Goal: Task Accomplishment & Management: Use online tool/utility

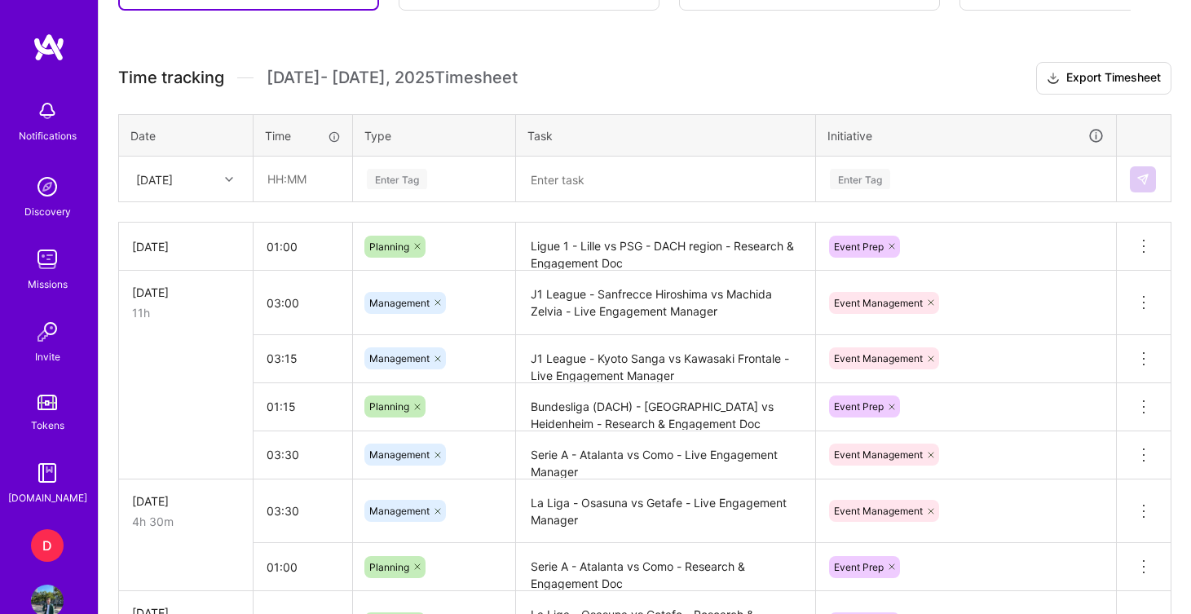
scroll to position [572, 0]
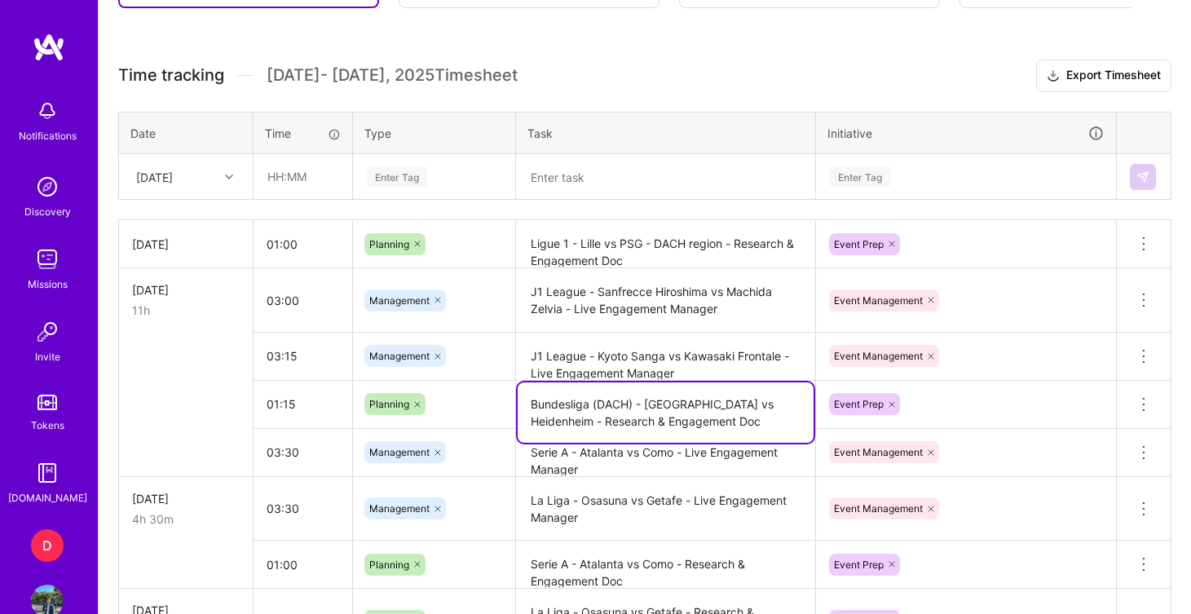
drag, startPoint x: 788, startPoint y: 406, endPoint x: 513, endPoint y: 400, distance: 275.7
click at [513, 400] on tr "01:15 Planning Bundesliga (DACH) - Stuttgart vs Heidenheim - Research & Engagem…" at bounding box center [645, 404] width 1053 height 48
click at [590, 176] on textarea at bounding box center [666, 177] width 296 height 42
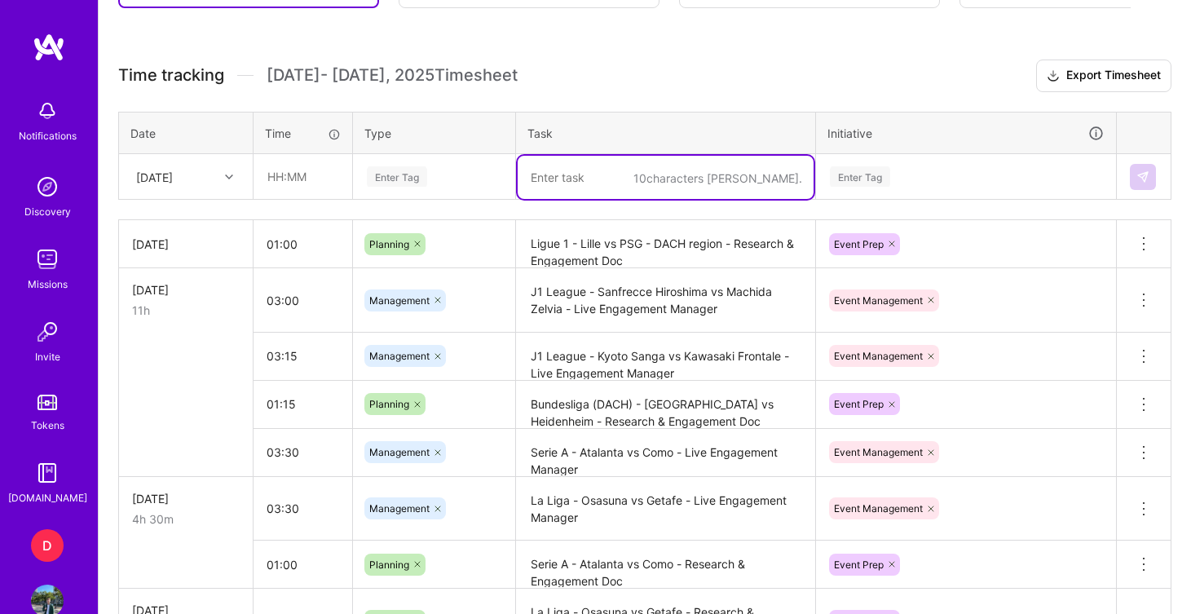
paste textarea "Bundesliga (DACH) - [GEOGRAPHIC_DATA] vs Heidenheim -"
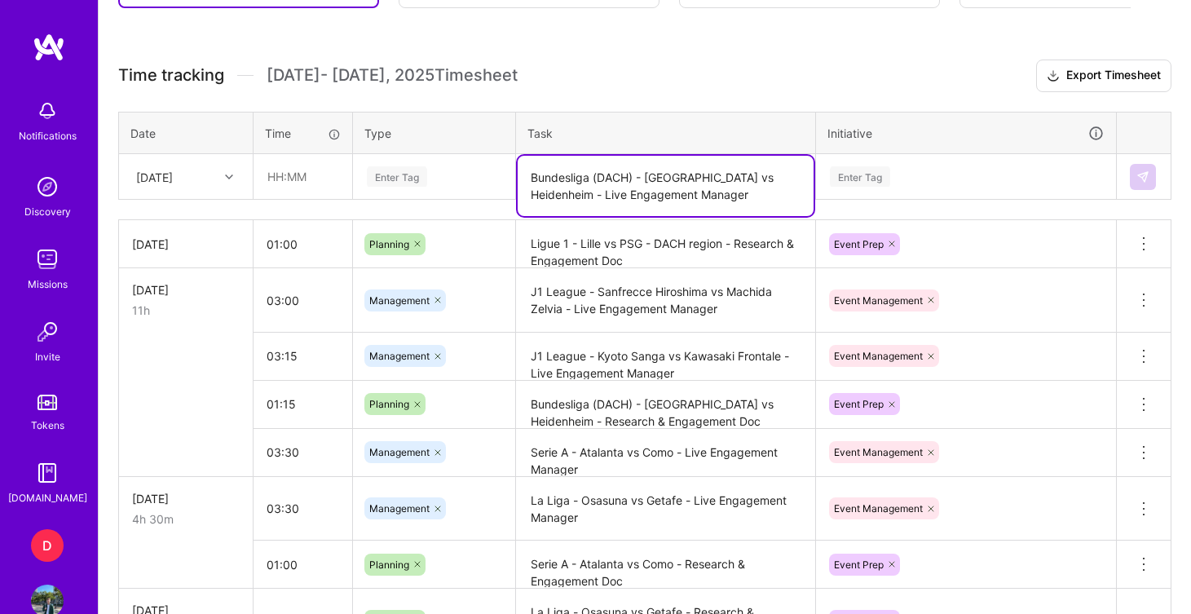
type textarea "Bundesliga (DACH) - [GEOGRAPHIC_DATA] vs Heidenheim - Live Engagement Manager"
click at [291, 175] on input "text" at bounding box center [302, 176] width 97 height 43
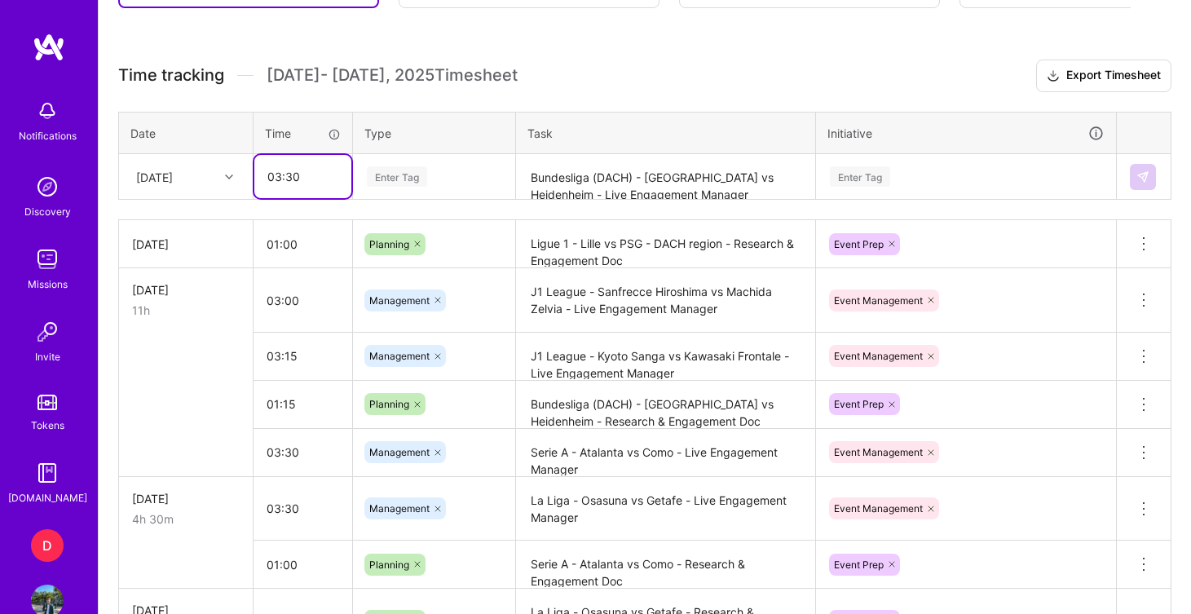
type input "03:30"
click at [399, 176] on div "Enter Tag" at bounding box center [397, 176] width 60 height 25
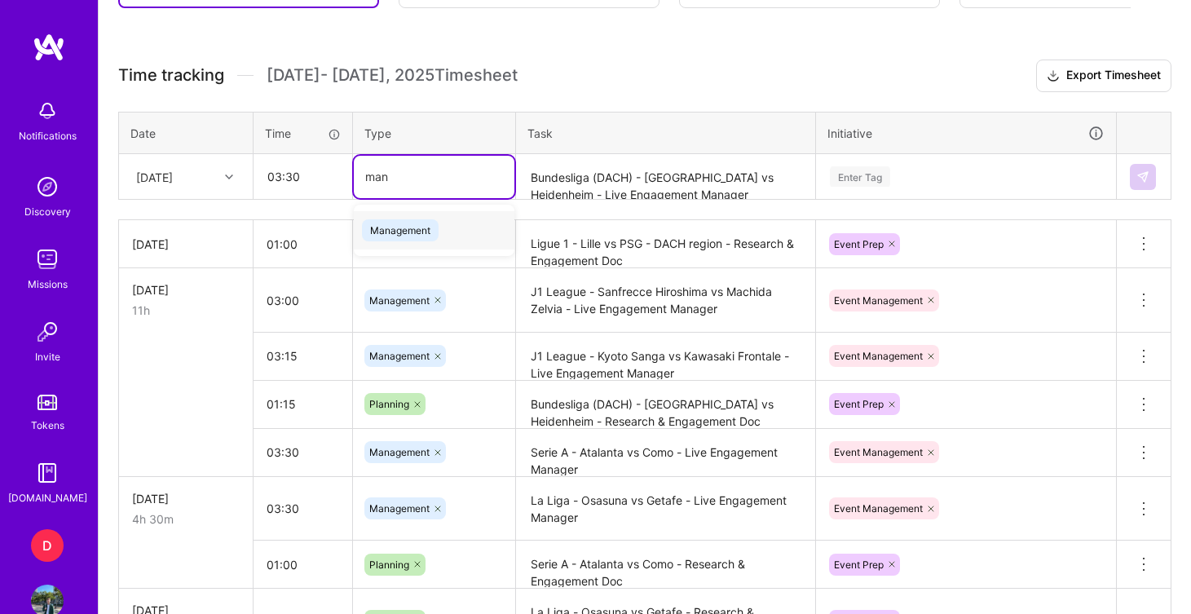
type input "mana"
click at [419, 226] on span "Management" at bounding box center [400, 230] width 77 height 22
click at [954, 171] on div "Enter Tag" at bounding box center [966, 176] width 276 height 20
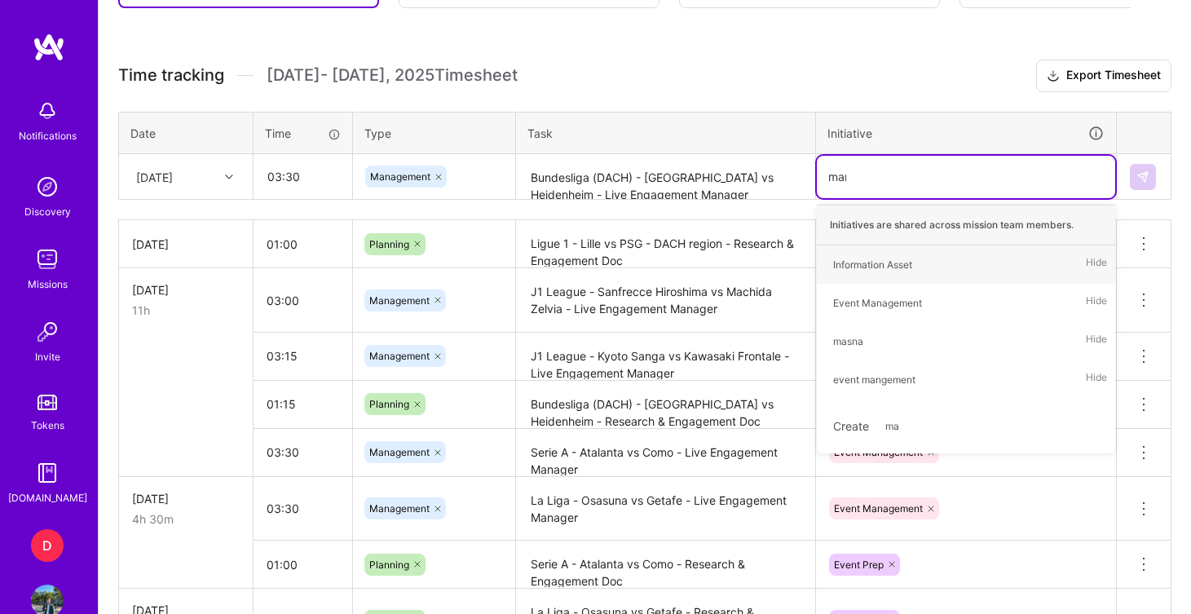
type input "mana"
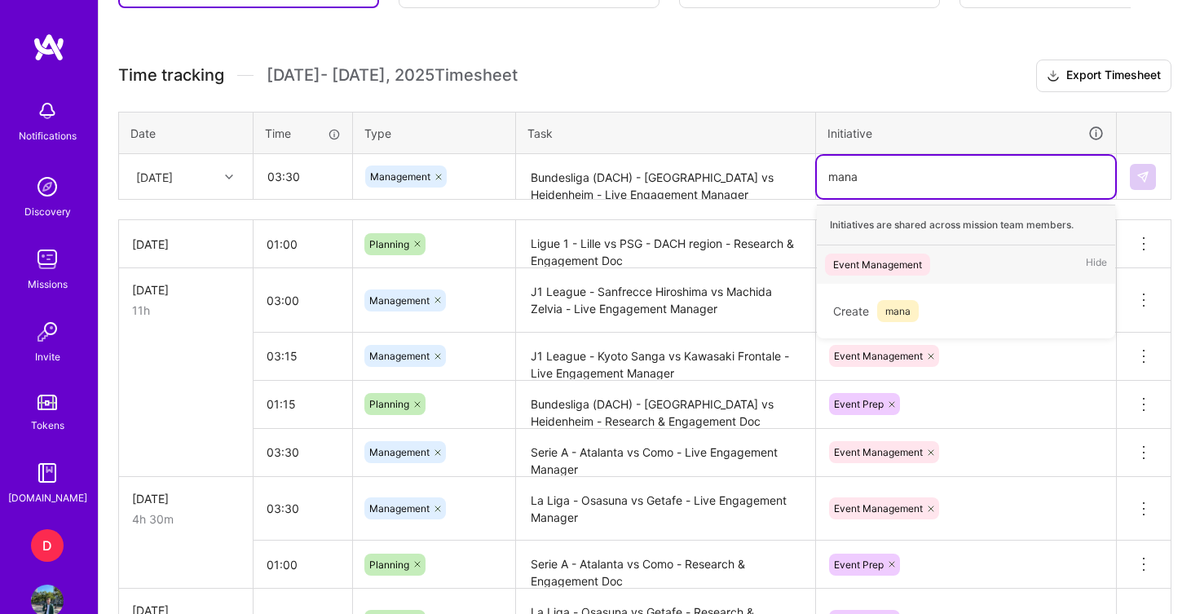
click at [935, 259] on div "Event Management Hide" at bounding box center [966, 264] width 298 height 38
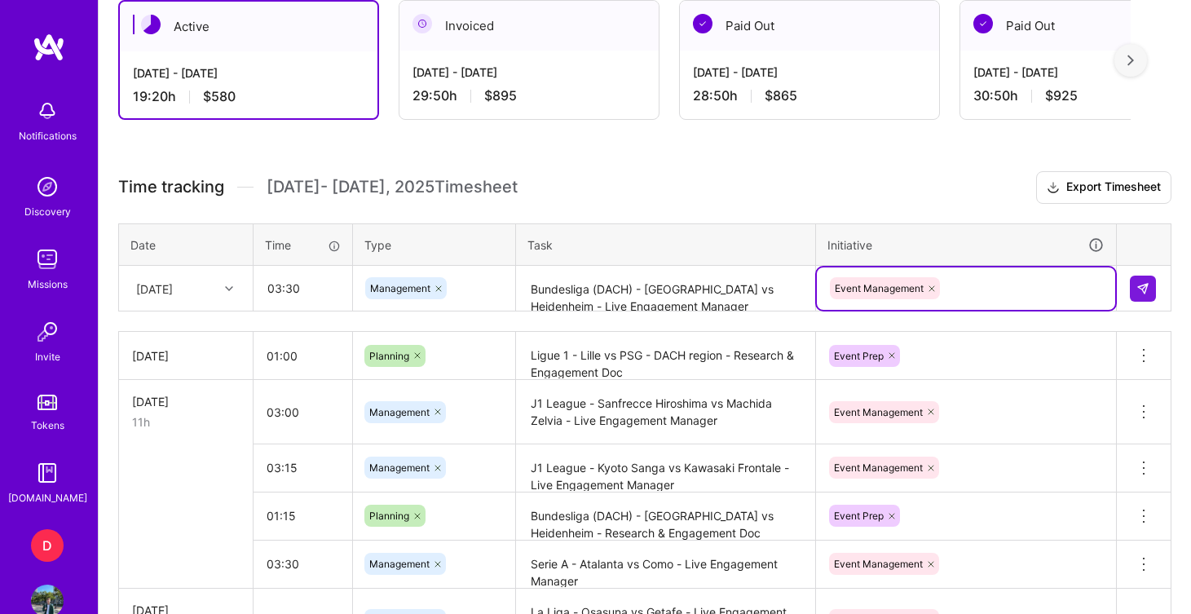
scroll to position [457, 0]
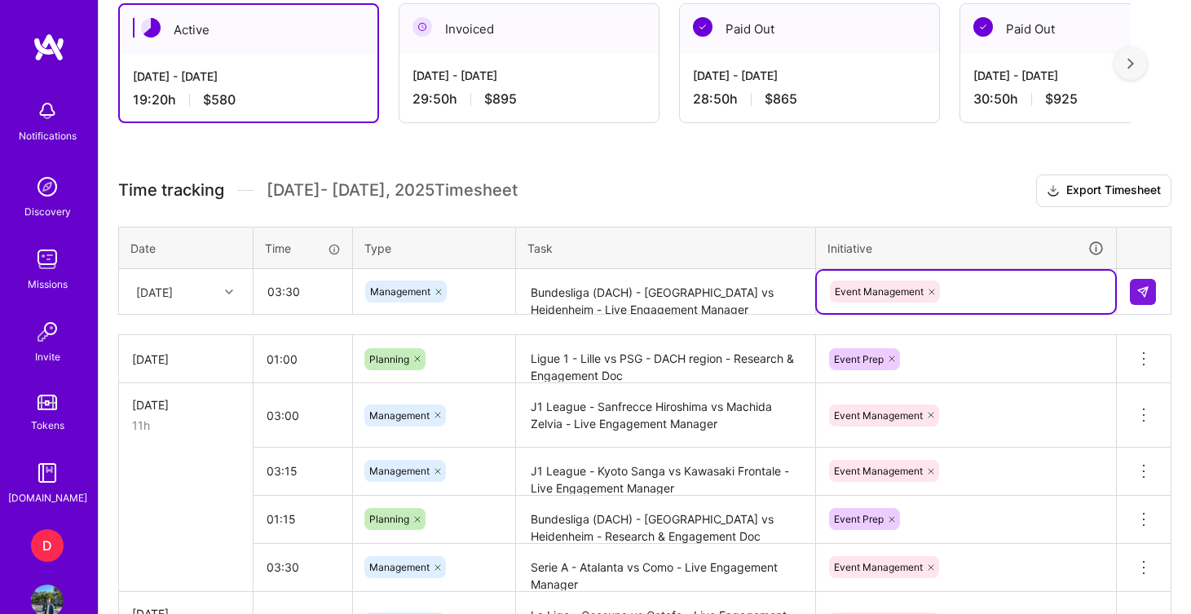
click at [978, 179] on h3 "Time tracking [DATE] - [DATE] Timesheet Export Timesheet" at bounding box center [644, 190] width 1053 height 33
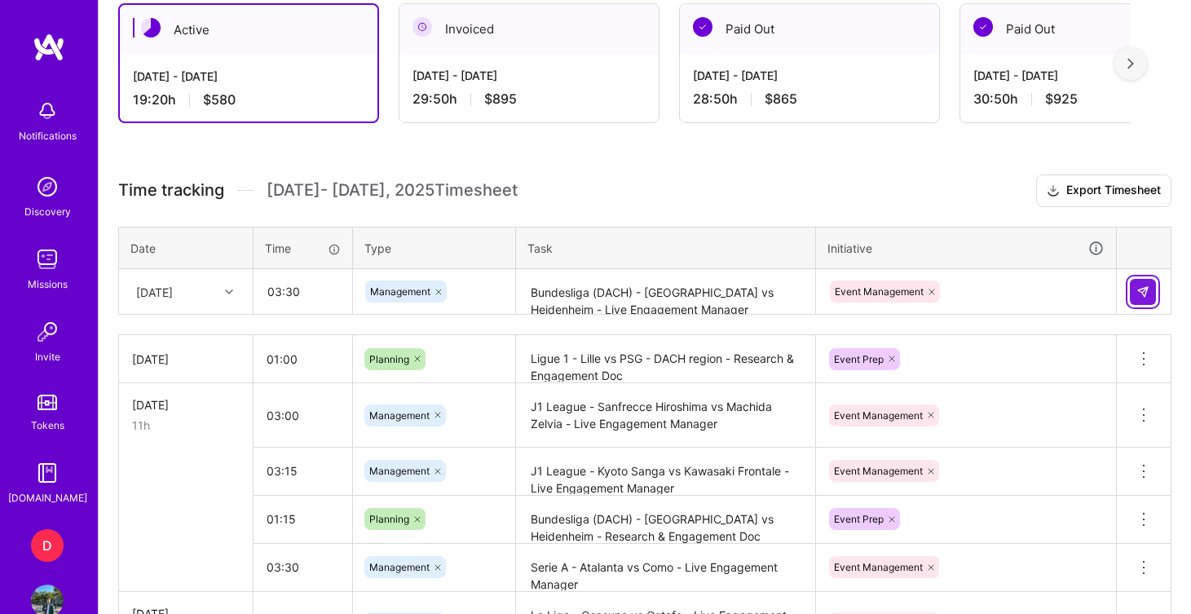
click at [1140, 294] on img at bounding box center [1143, 291] width 13 height 13
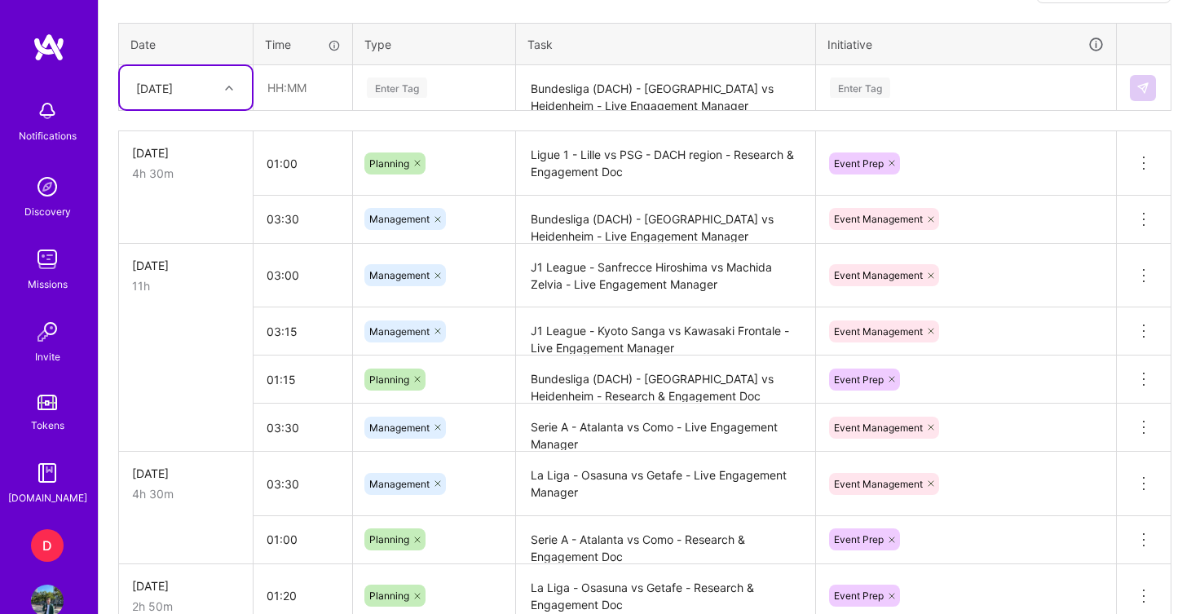
scroll to position [661, 0]
